Goal: Task Accomplishment & Management: Complete application form

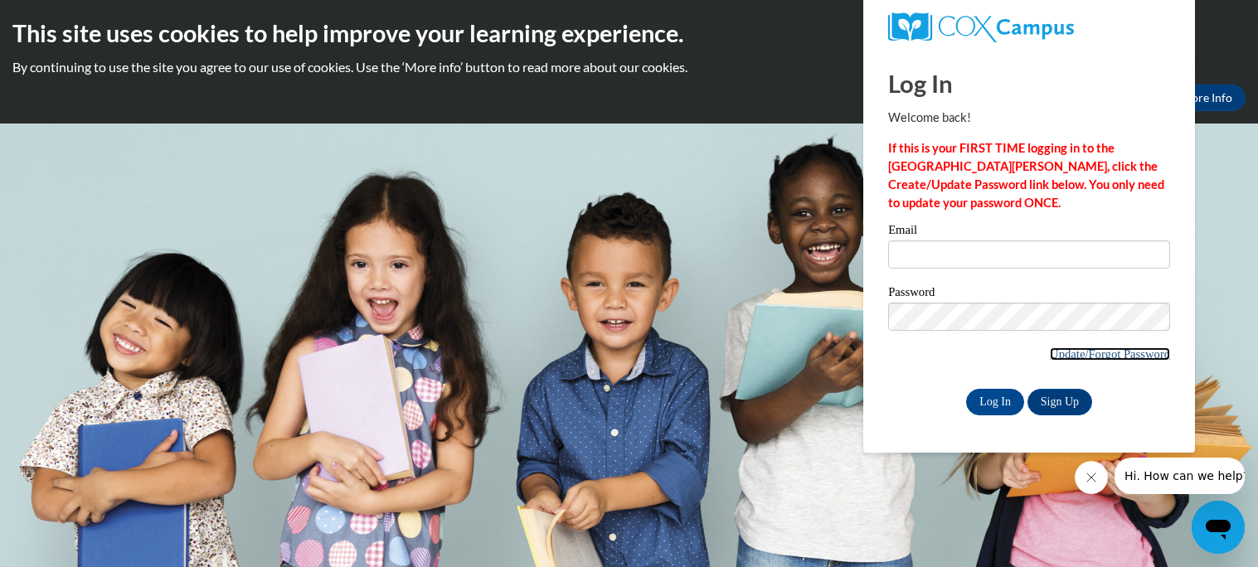
click at [1094, 353] on link "Update/Forgot Password" at bounding box center [1110, 353] width 120 height 13
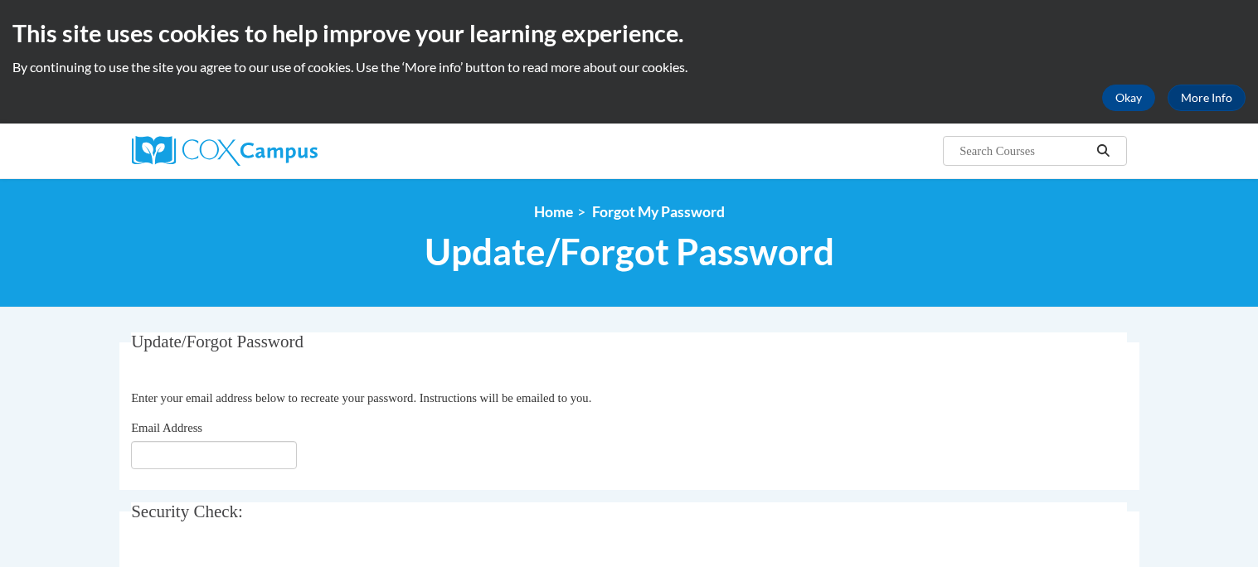
type input "ksizemore@prescott.k12.wi.us"
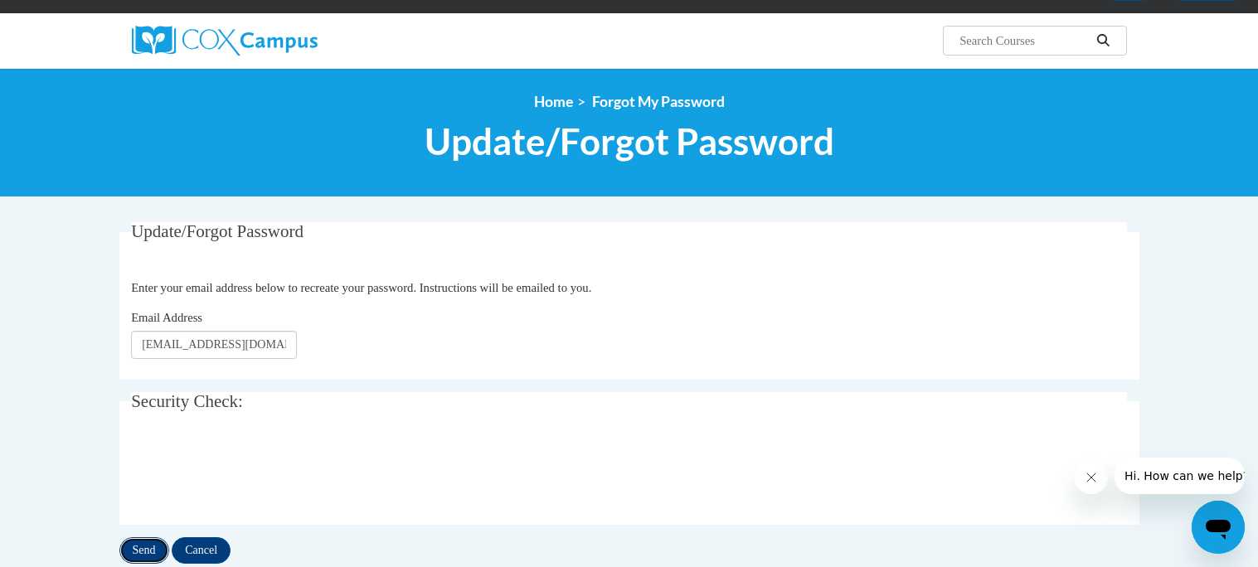
click at [139, 551] on input "Send" at bounding box center [144, 550] width 50 height 27
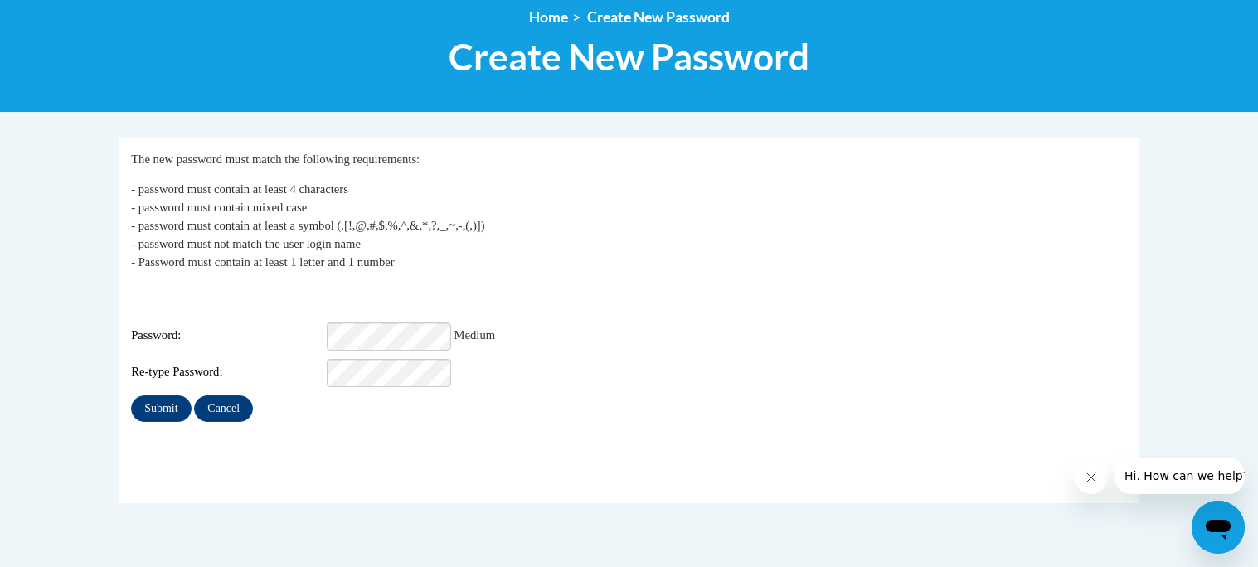
click at [175, 336] on div "Password: Medium" at bounding box center [629, 336] width 996 height 28
click at [171, 396] on input "Submit" at bounding box center [161, 408] width 60 height 27
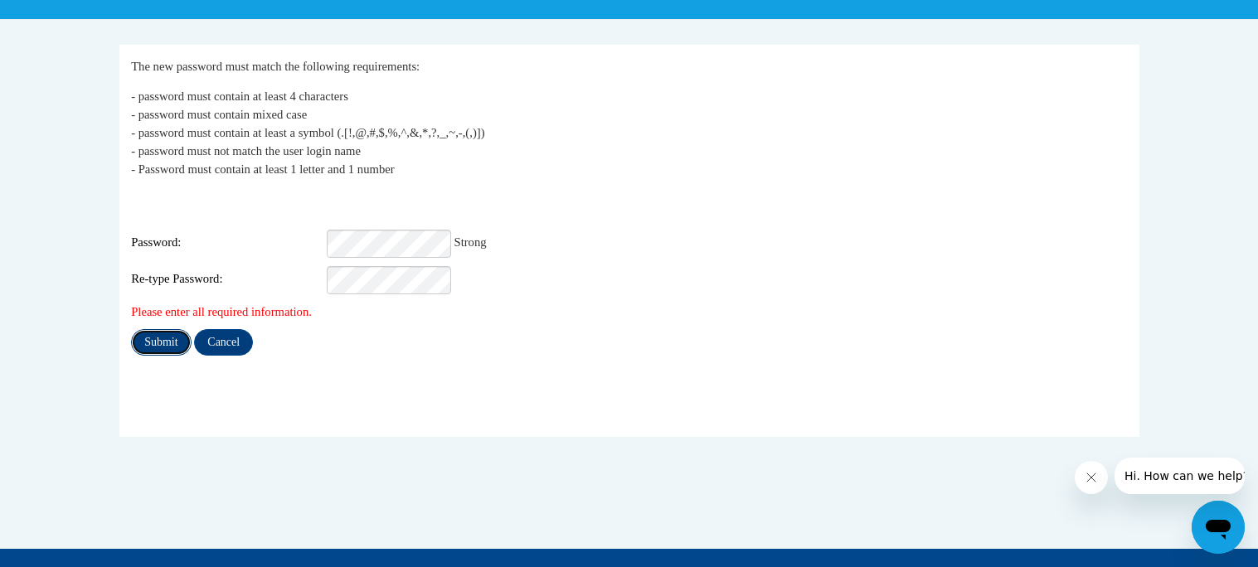
click at [153, 334] on input "Submit" at bounding box center [161, 342] width 60 height 27
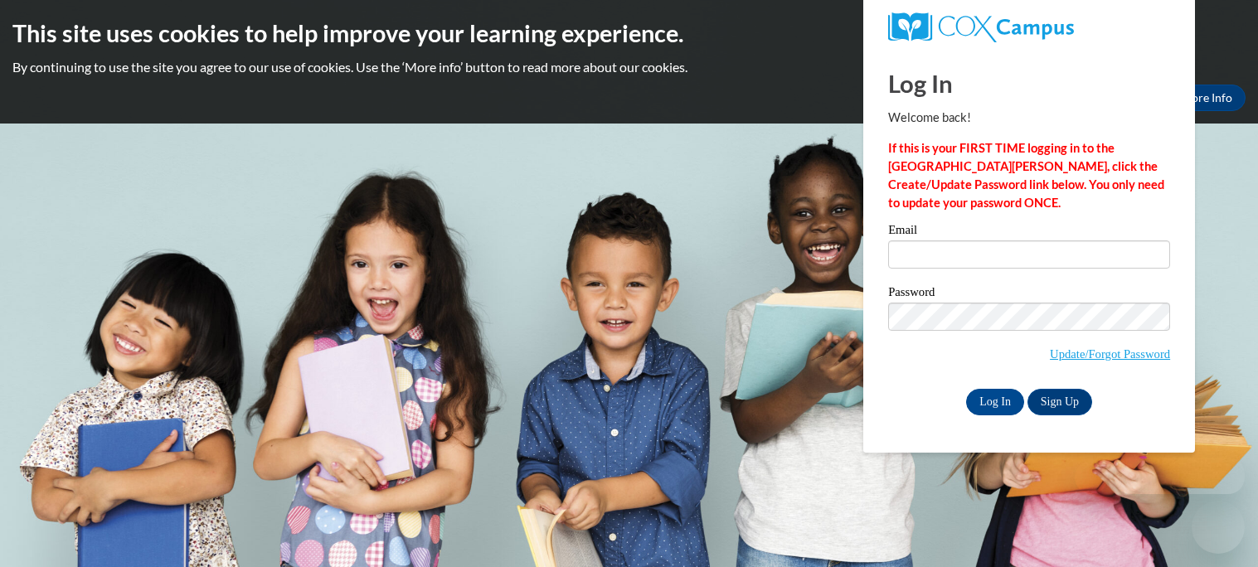
type input "[EMAIL_ADDRESS][DOMAIN_NAME]"
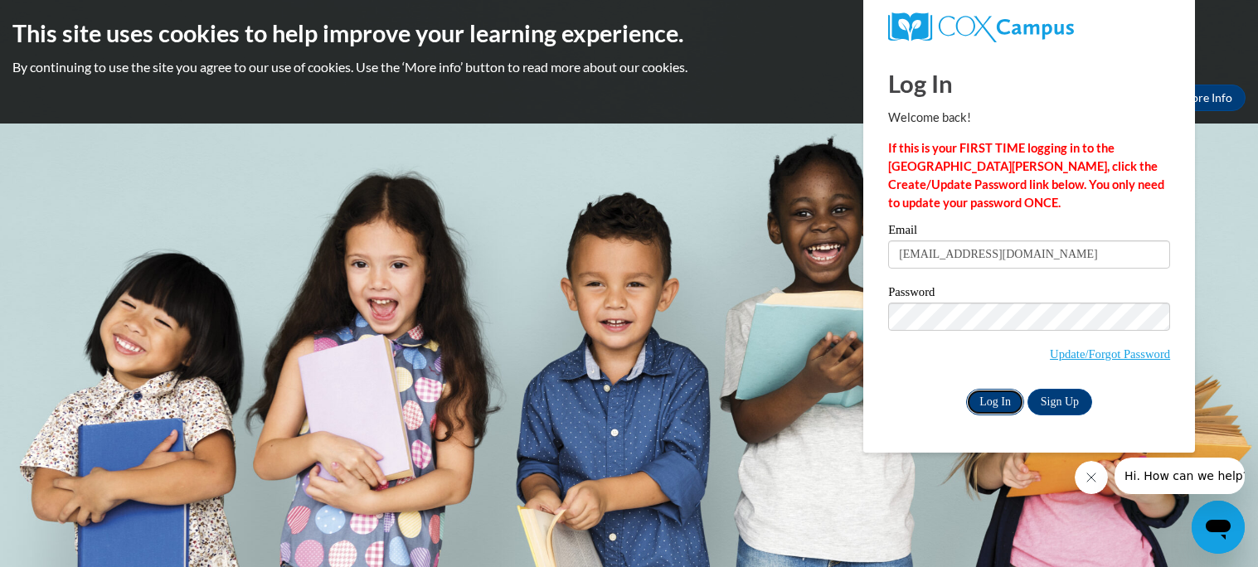
click at [991, 404] on input "Log In" at bounding box center [995, 402] width 58 height 27
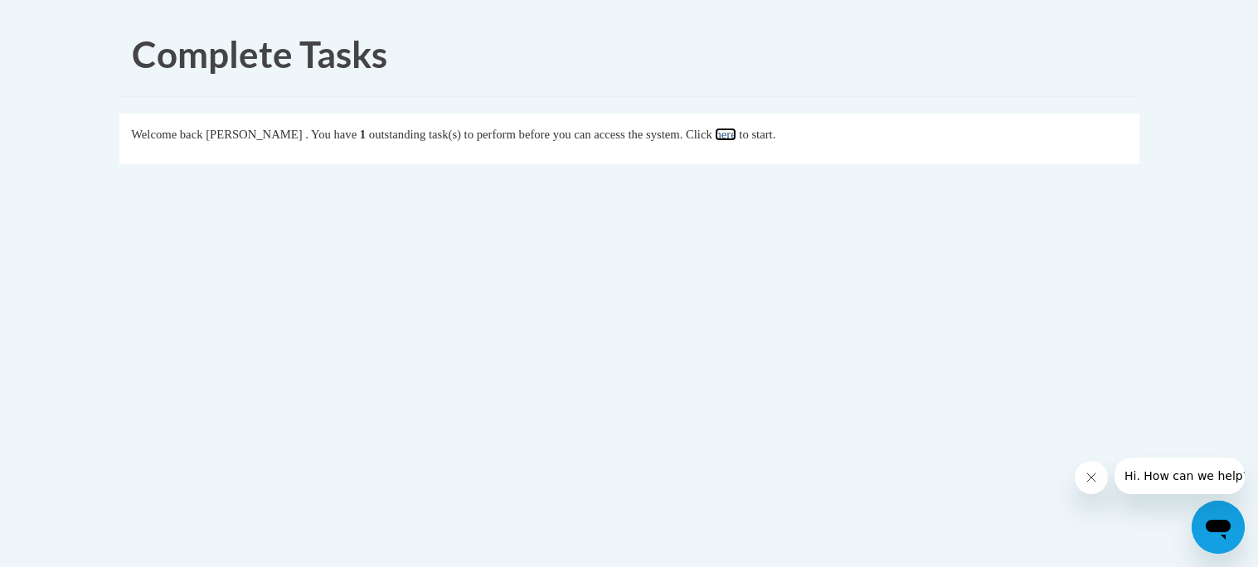
click at [735, 136] on link "here" at bounding box center [725, 134] width 21 height 13
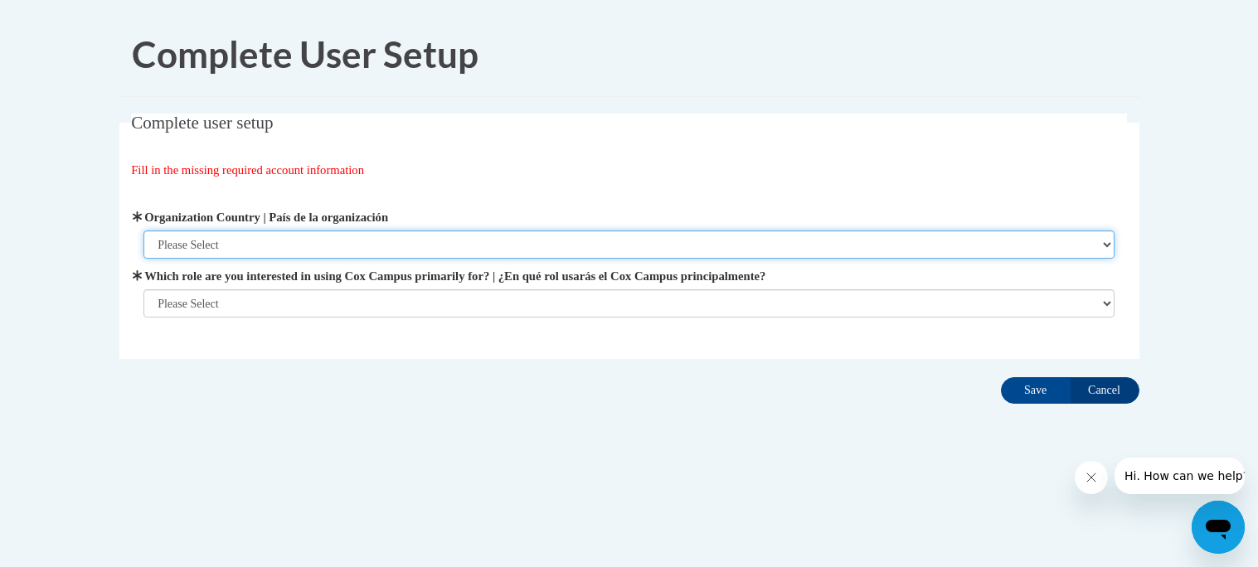
click at [322, 246] on select "Please Select [GEOGRAPHIC_DATA] | [GEOGRAPHIC_DATA] Outside of [GEOGRAPHIC_DATA…" at bounding box center [628, 244] width 971 height 28
select select "ad49bcad-a171-4b2e-b99c-48b446064914"
click at [143, 230] on select "Please Select [GEOGRAPHIC_DATA] | [GEOGRAPHIC_DATA] Outside of [GEOGRAPHIC_DATA…" at bounding box center [628, 244] width 971 height 28
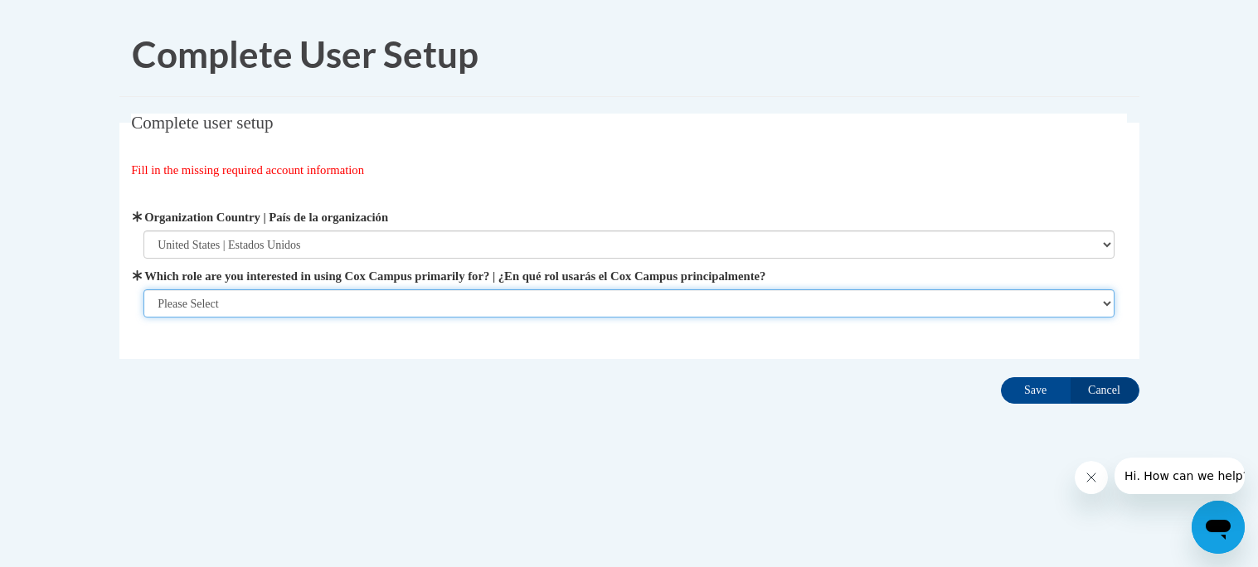
click at [317, 303] on select "Please Select College/University | Colegio/Universidad Community/Nonprofit Part…" at bounding box center [628, 303] width 971 height 28
select select "fbf2d438-af2f-41f8-98f1-81c410e29de3"
click at [143, 289] on select "Please Select College/University | Colegio/Universidad Community/Nonprofit Part…" at bounding box center [628, 303] width 971 height 28
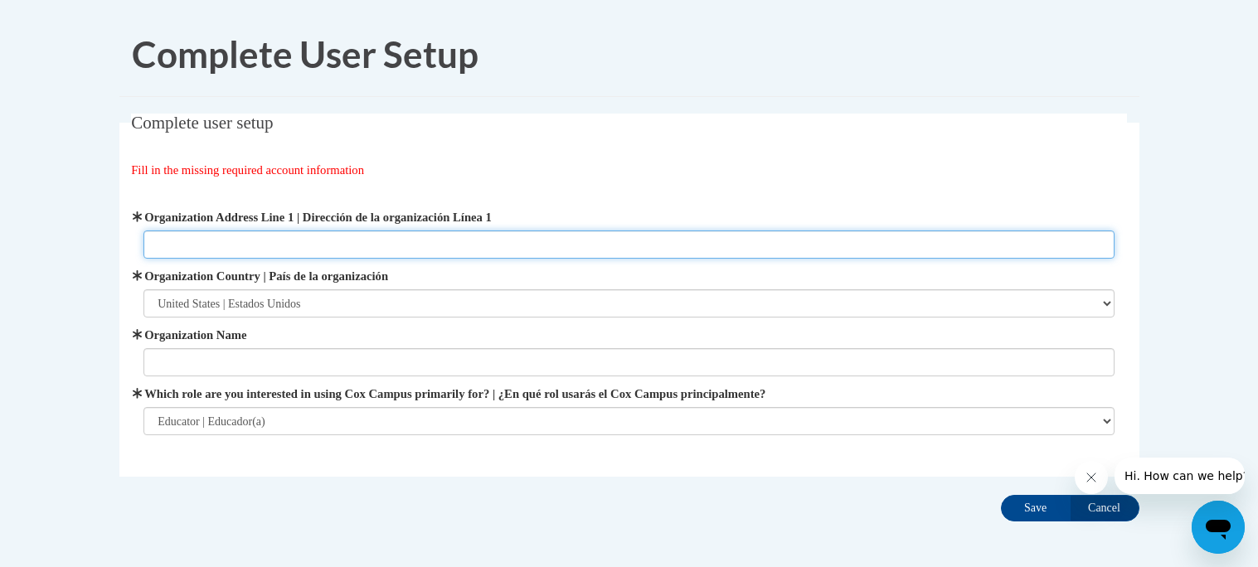
click at [482, 235] on input "Organization Address Line 1 | Dirección de la organización Línea 1" at bounding box center [628, 244] width 971 height 28
type input "505 N [PERSON_NAME]"
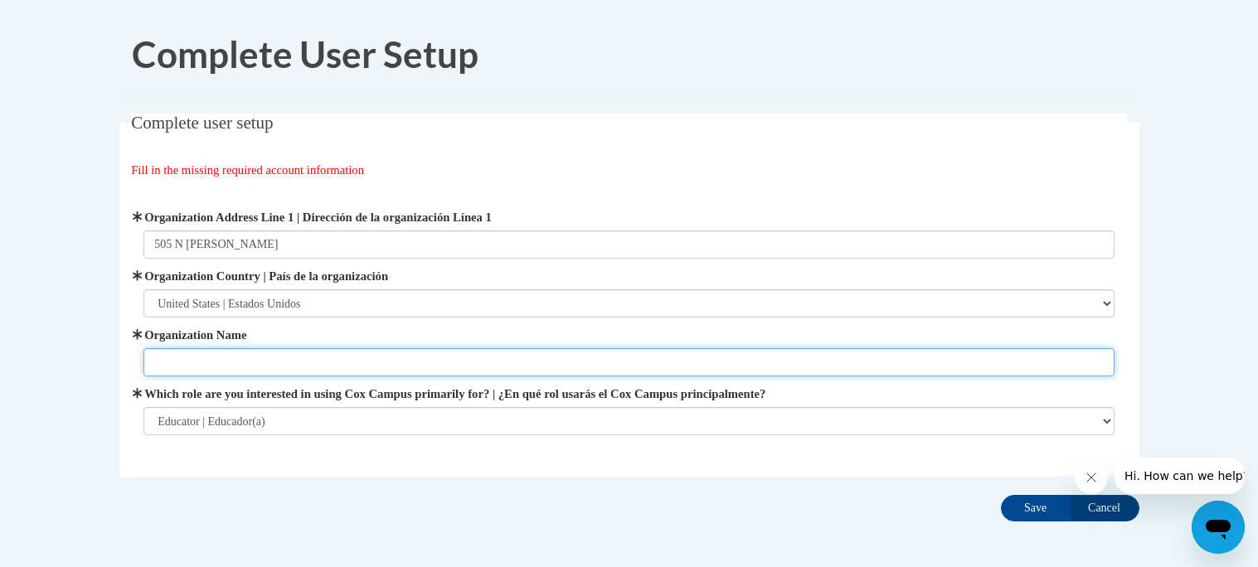
type input "[PERSON_NAME][GEOGRAPHIC_DATA]"
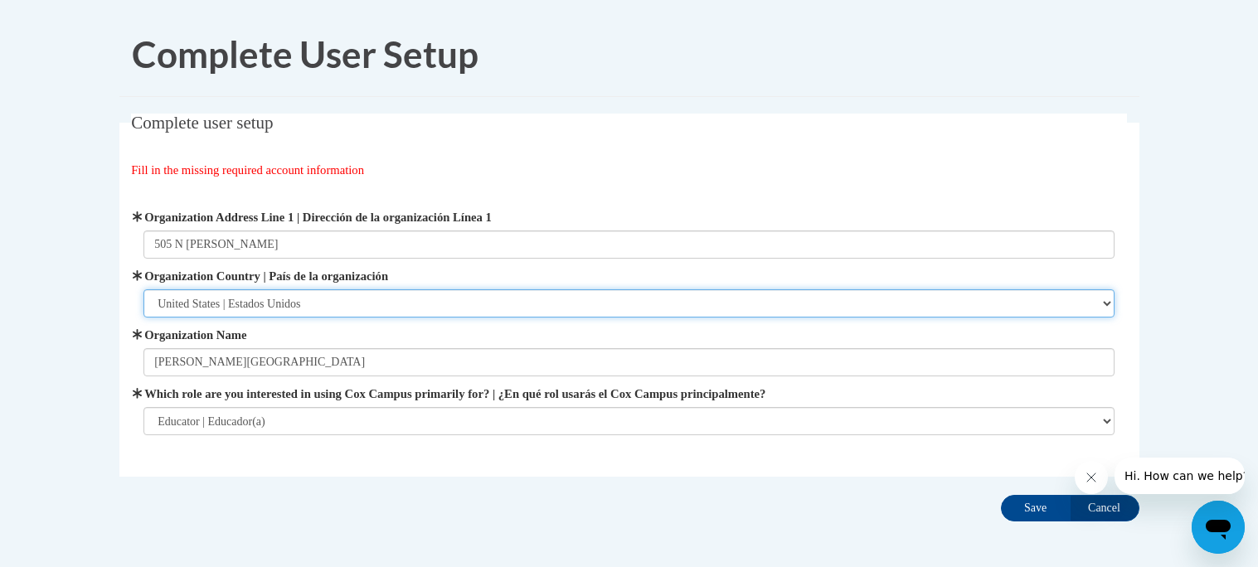
click at [326, 300] on select "Please Select [GEOGRAPHIC_DATA] | [GEOGRAPHIC_DATA] Outside of [GEOGRAPHIC_DATA…" at bounding box center [628, 303] width 971 height 28
click at [143, 289] on select "Please Select [GEOGRAPHIC_DATA] | [GEOGRAPHIC_DATA] Outside of [GEOGRAPHIC_DATA…" at bounding box center [628, 303] width 971 height 28
click at [284, 301] on select "Please Select [GEOGRAPHIC_DATA] | [GEOGRAPHIC_DATA] Outside of [GEOGRAPHIC_DATA…" at bounding box center [628, 303] width 971 height 28
select select "ad49bcad-a171-4b2e-b99c-48b446064914"
click at [143, 289] on select "Please Select [GEOGRAPHIC_DATA] | [GEOGRAPHIC_DATA] Outside of [GEOGRAPHIC_DATA…" at bounding box center [628, 303] width 971 height 28
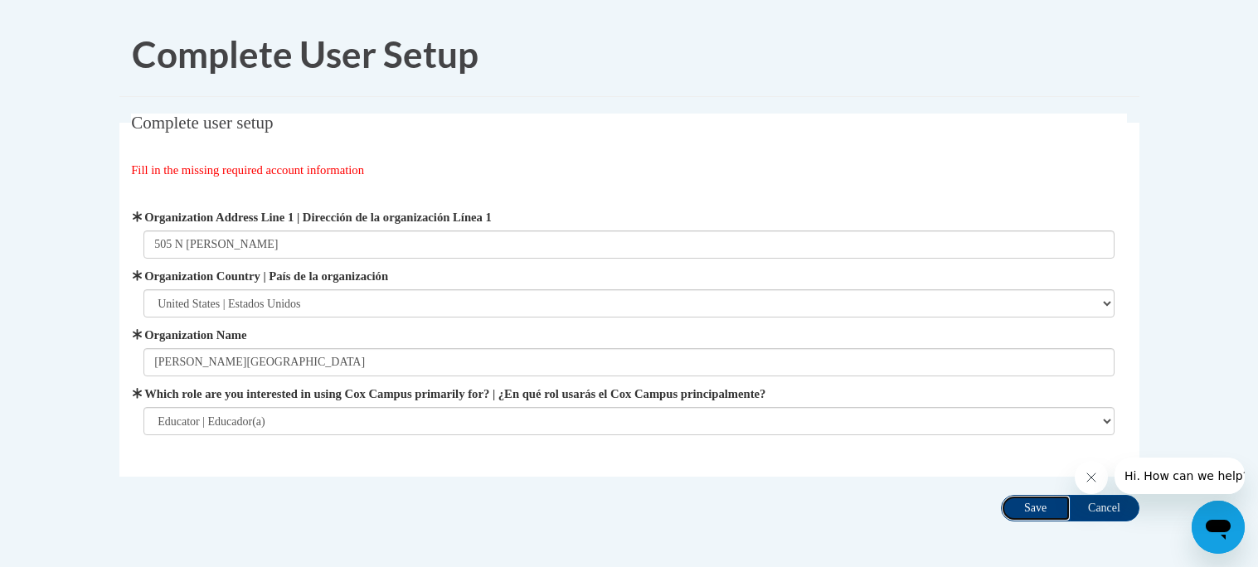
click at [1036, 504] on input "Save" at bounding box center [1036, 508] width 70 height 27
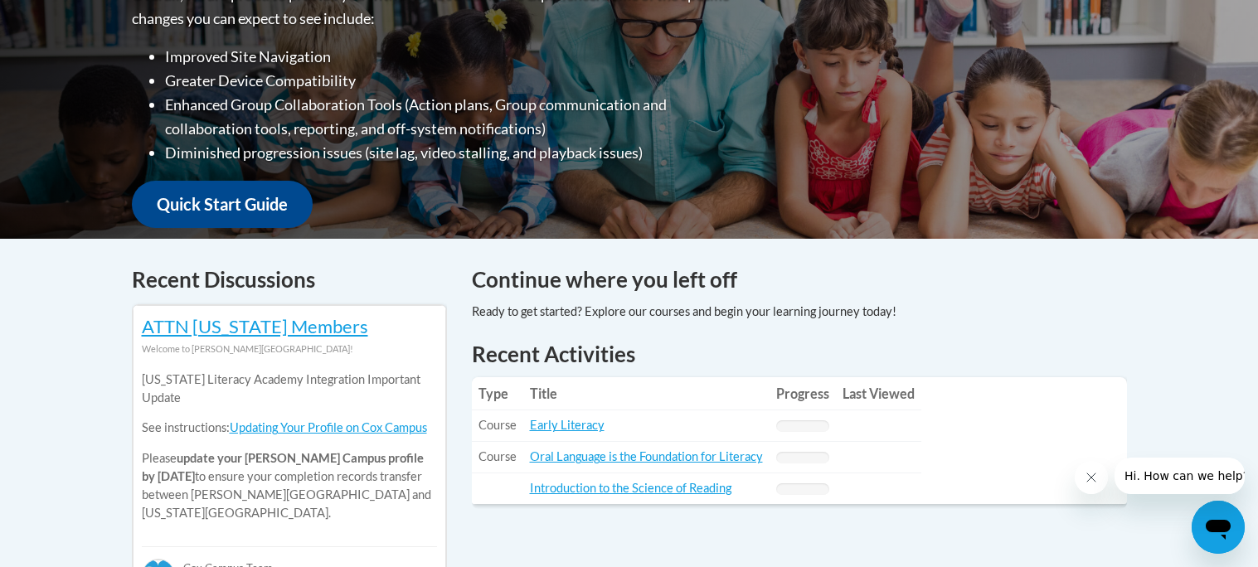
scroll to position [409, 0]
